Goal: Transaction & Acquisition: Purchase product/service

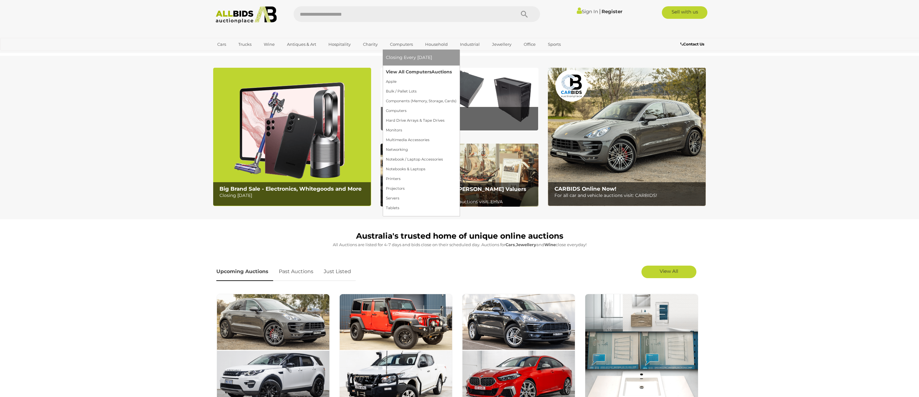
click at [405, 71] on link "View All Computers Auctions" at bounding box center [421, 72] width 71 height 10
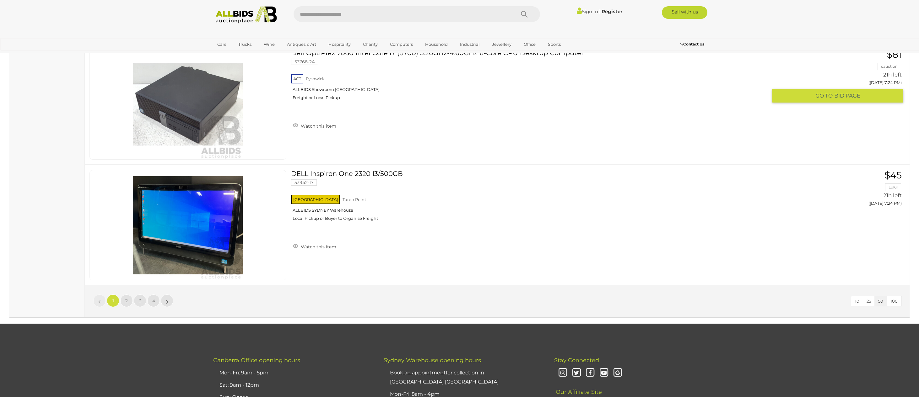
scroll to position [5956, 0]
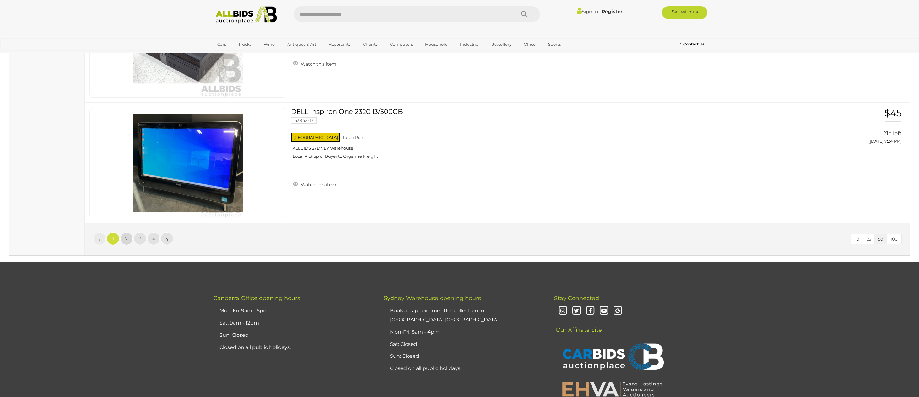
click at [128, 238] on link "2" at bounding box center [126, 239] width 13 height 13
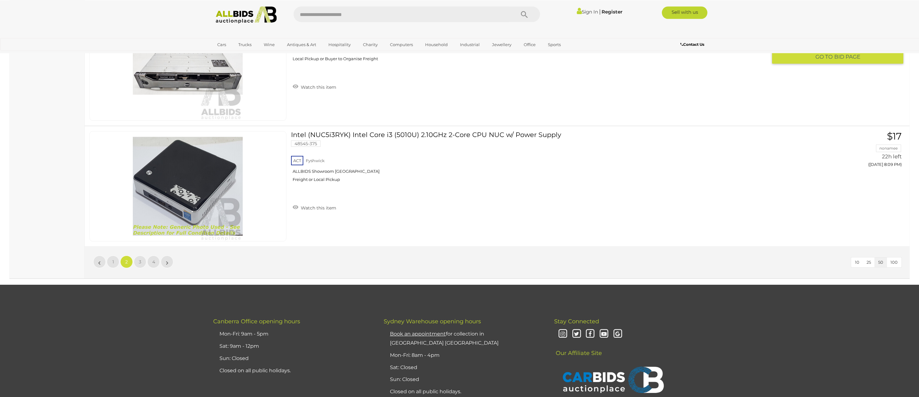
scroll to position [5933, 0]
click at [143, 261] on link "3" at bounding box center [140, 262] width 13 height 13
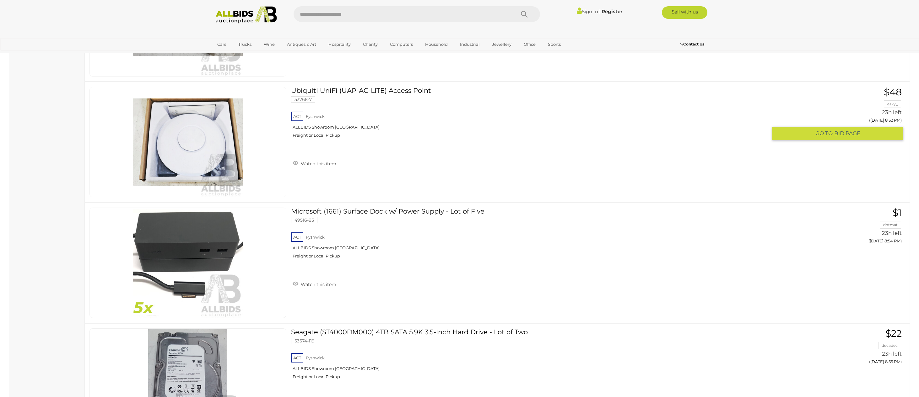
scroll to position [4524, 0]
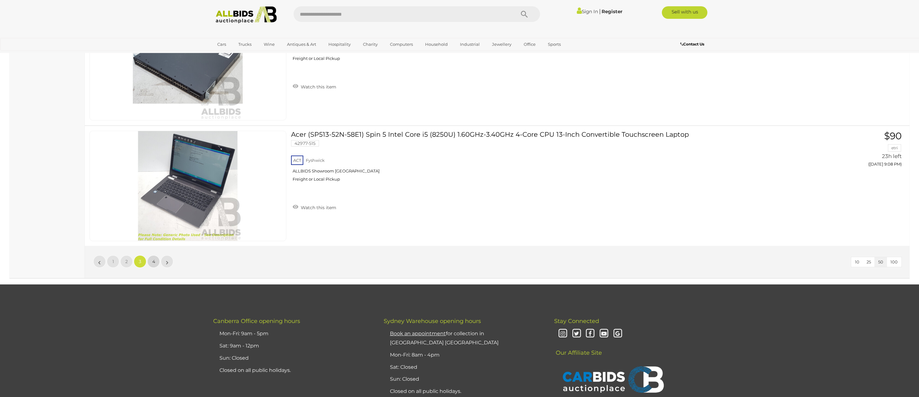
click at [152, 258] on link "4" at bounding box center [153, 262] width 13 height 13
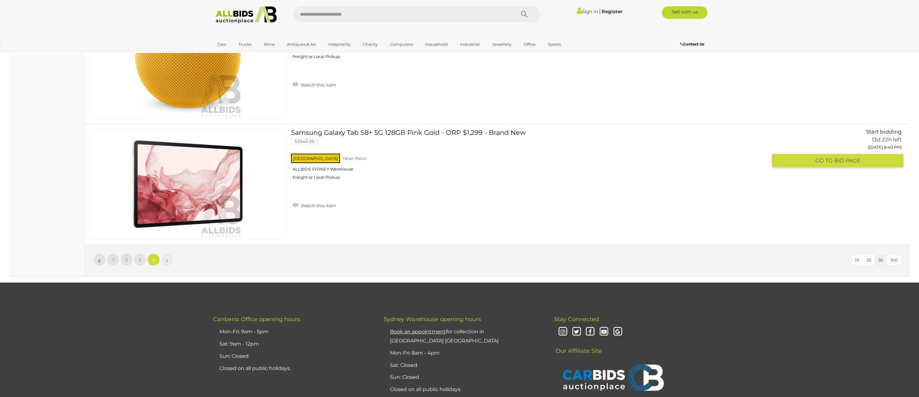
scroll to position [2219, 0]
